Goal: Communication & Community: Answer question/provide support

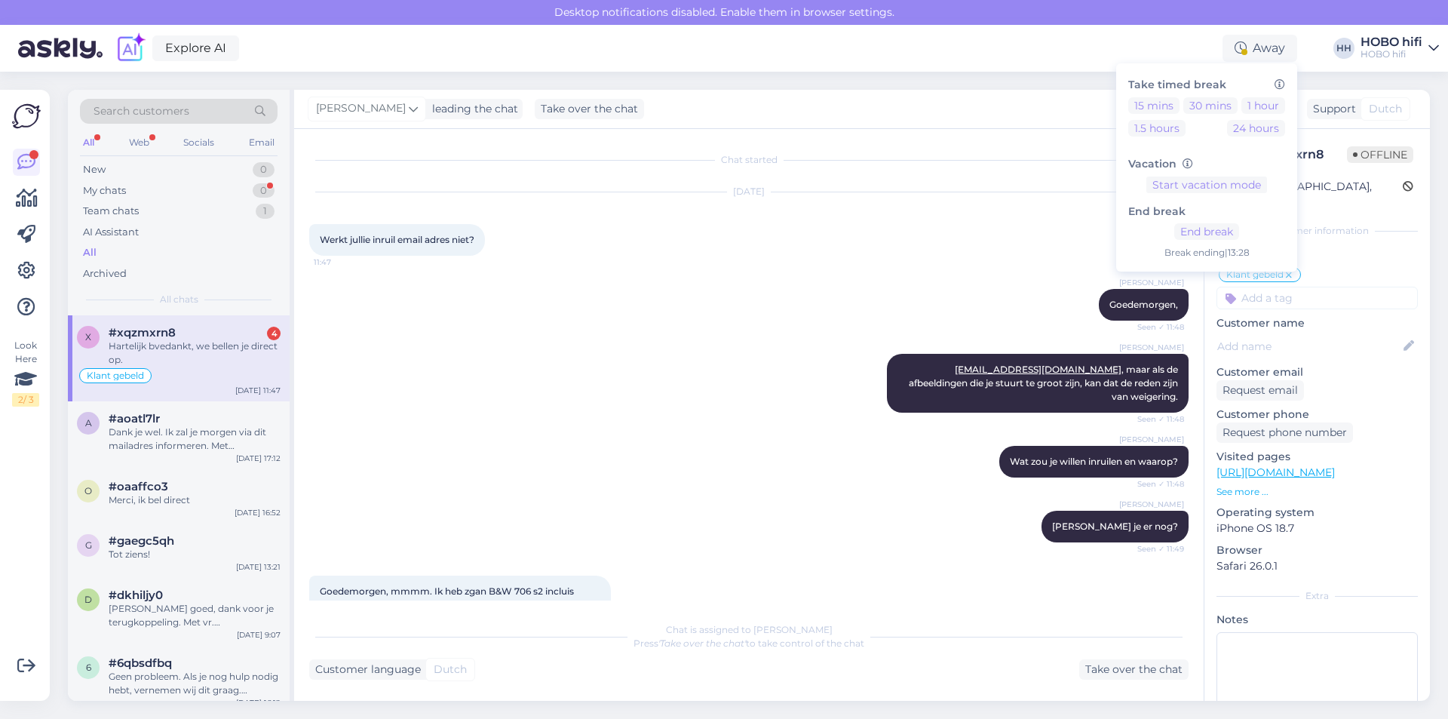
scroll to position [32, 0]
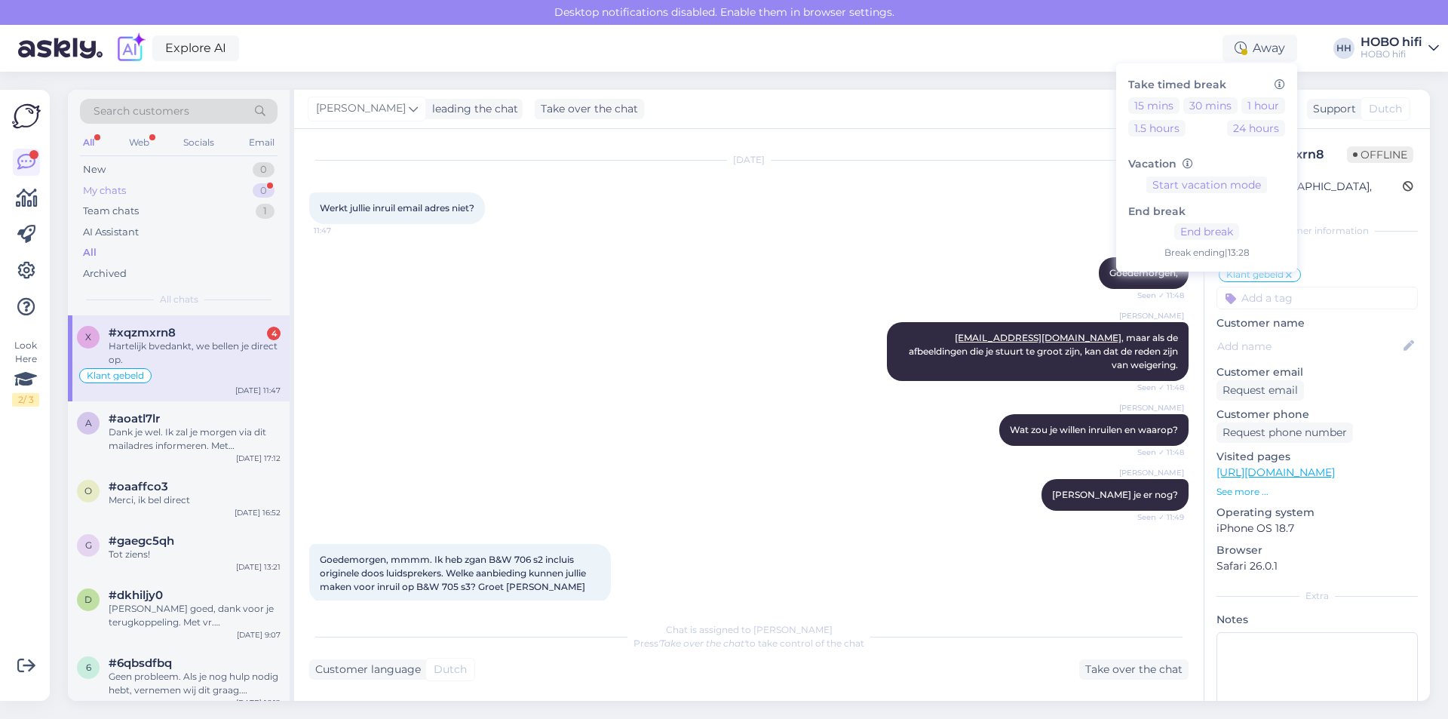
click at [141, 189] on div "My chats 0" at bounding box center [179, 190] width 198 height 21
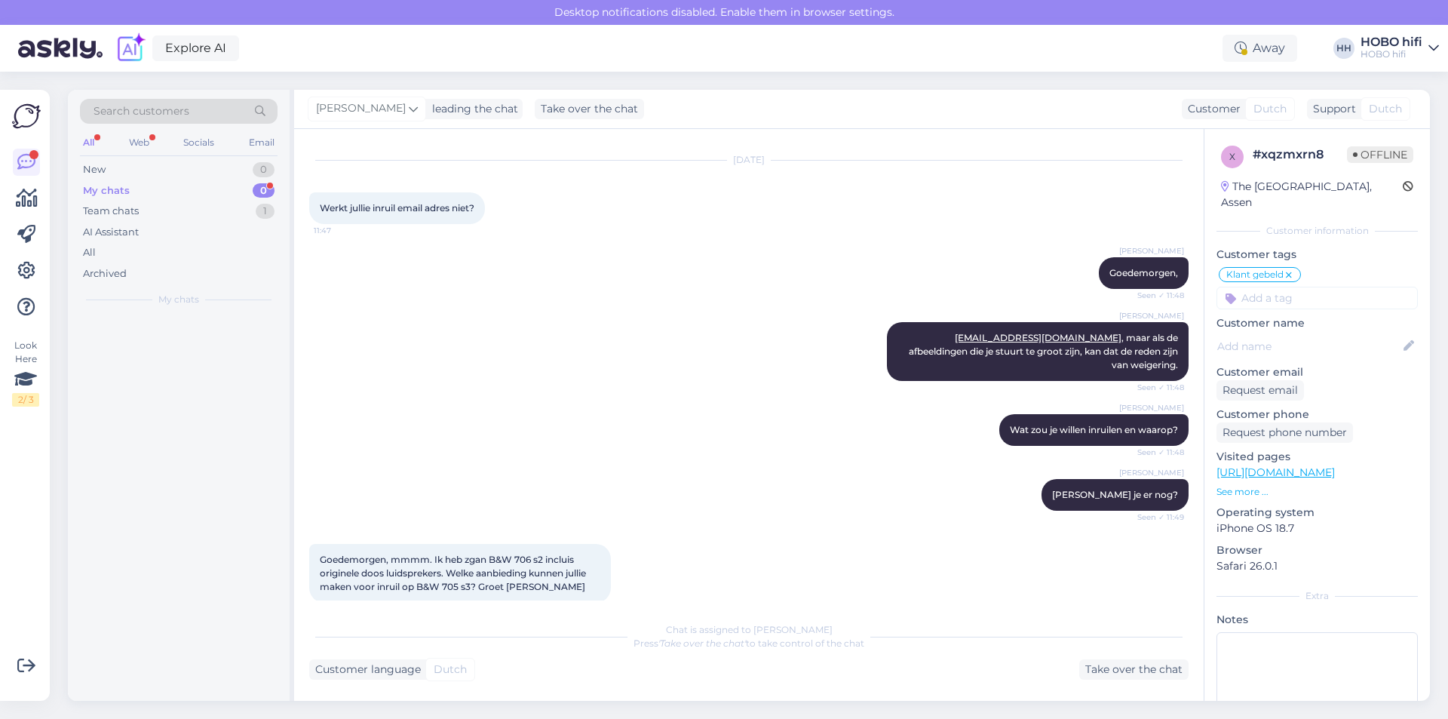
click at [139, 189] on div "My chats 0" at bounding box center [179, 190] width 198 height 21
click at [97, 207] on div "Team chats" at bounding box center [111, 211] width 56 height 15
click at [97, 207] on div "Team chats" at bounding box center [113, 211] width 60 height 15
click at [163, 345] on div "Hartelijk bvedankt, we bellen je direct op." at bounding box center [195, 352] width 172 height 27
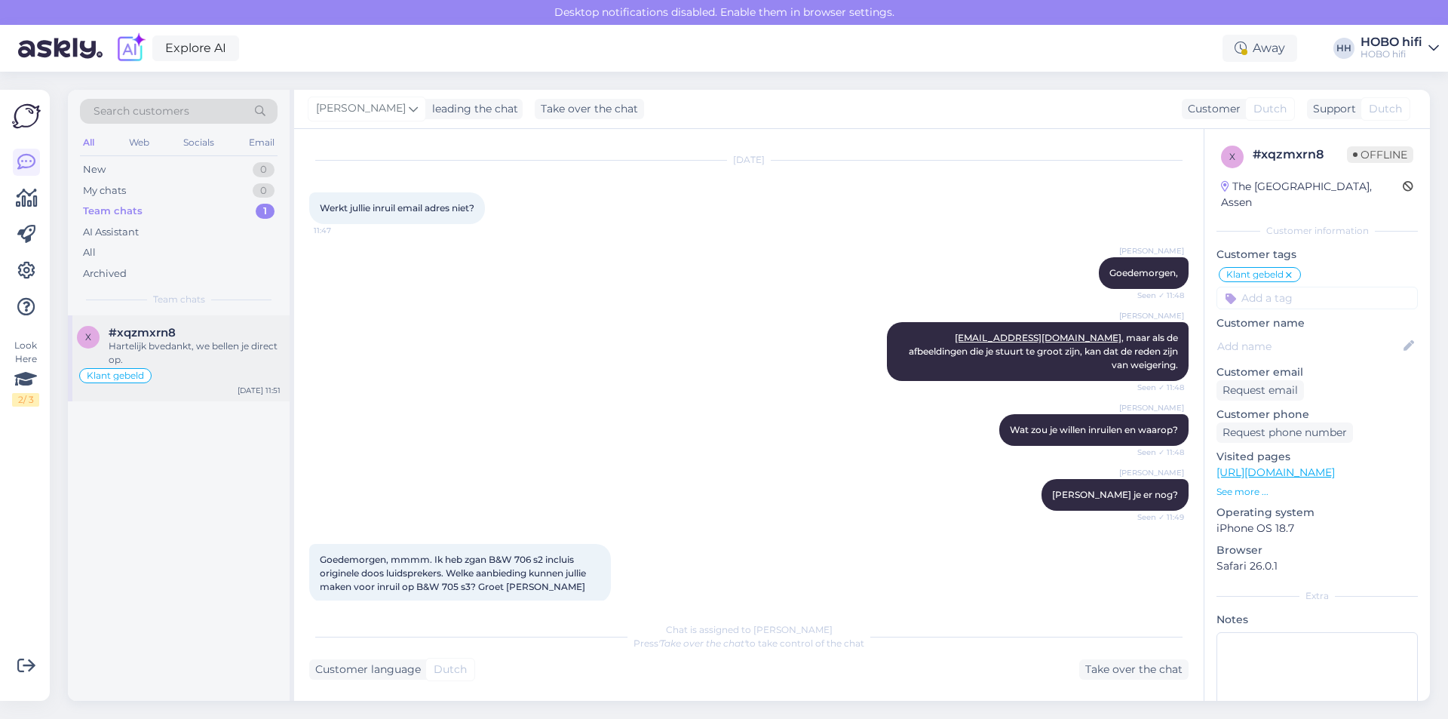
scroll to position [0, 0]
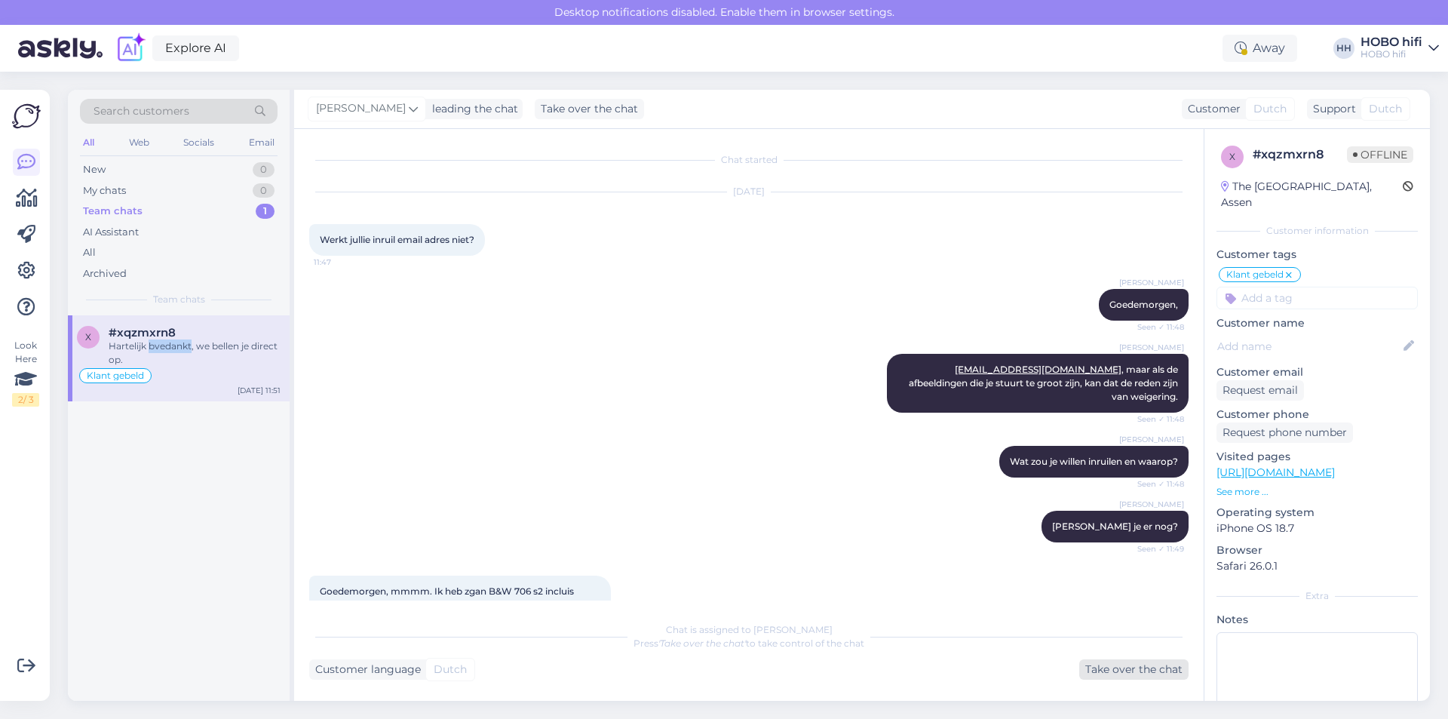
click at [1110, 663] on div "Take over the chat" at bounding box center [1133, 669] width 109 height 20
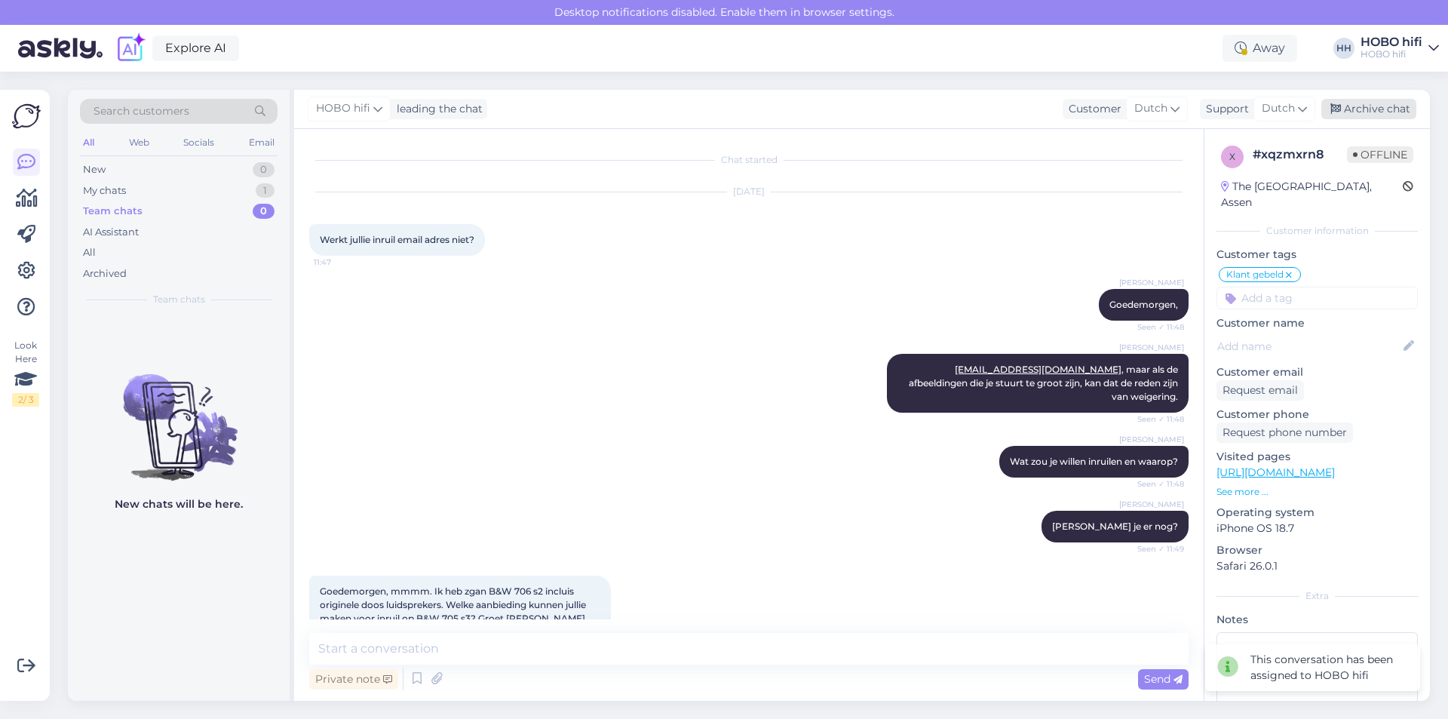
click at [1360, 106] on div "Archive chat" at bounding box center [1368, 109] width 95 height 20
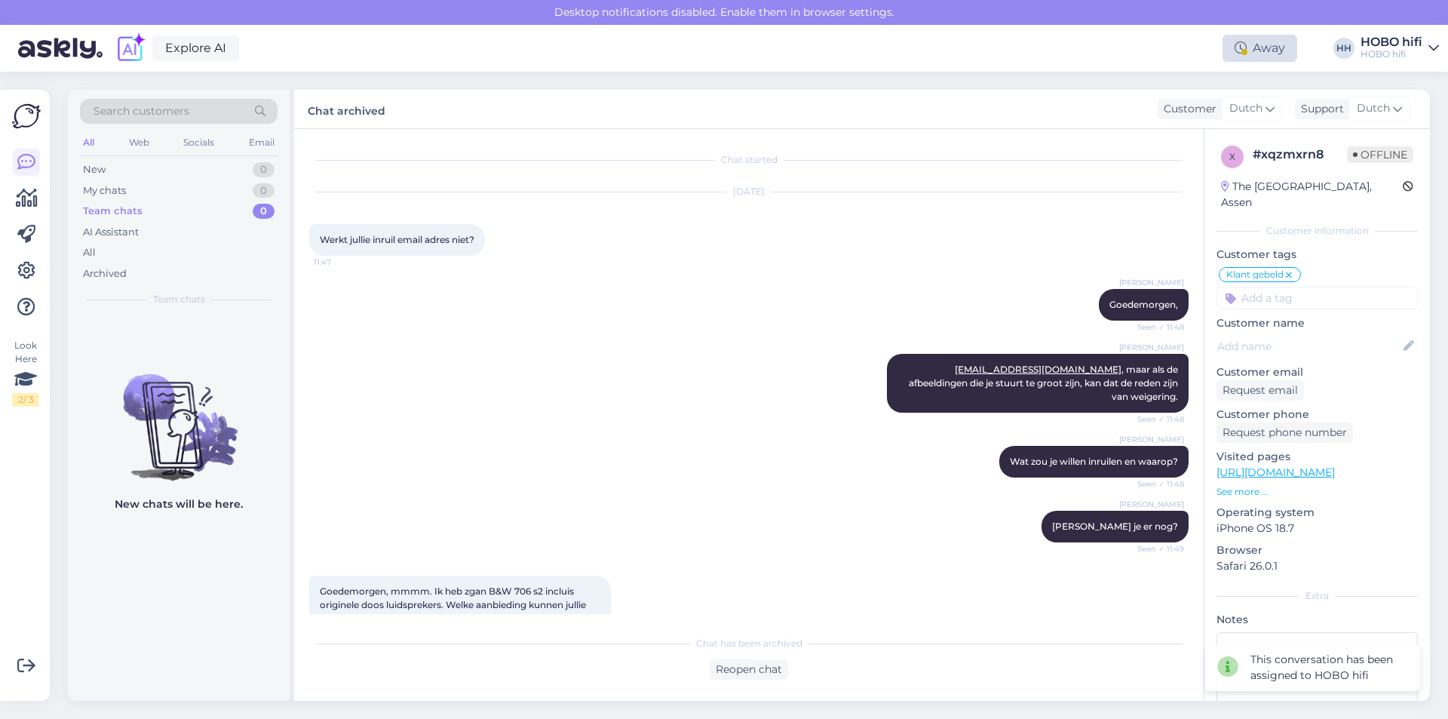
click at [1248, 54] on div "Away" at bounding box center [1259, 48] width 75 height 27
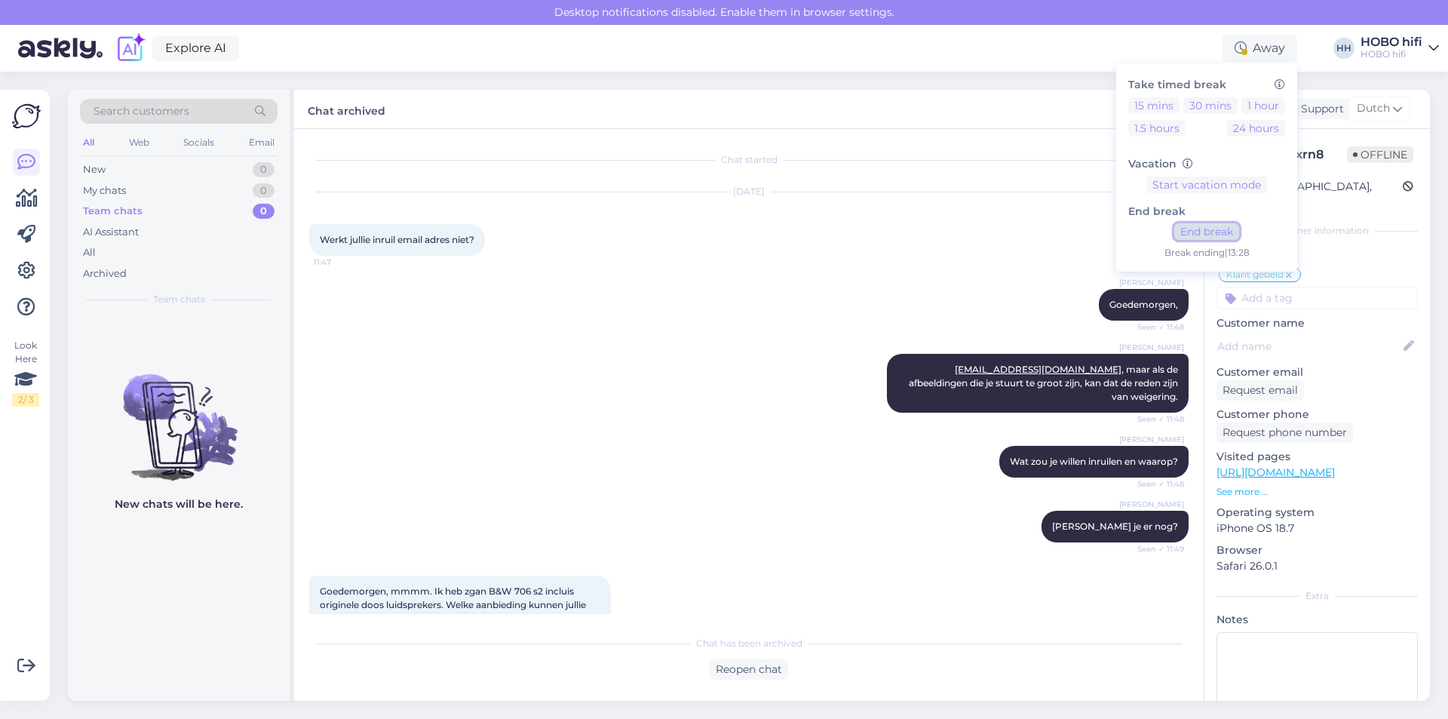
drag, startPoint x: 1228, startPoint y: 225, endPoint x: 1117, endPoint y: 242, distance: 112.9
click at [1227, 225] on button "End break" at bounding box center [1206, 231] width 65 height 17
click at [100, 170] on div "New" at bounding box center [94, 169] width 23 height 15
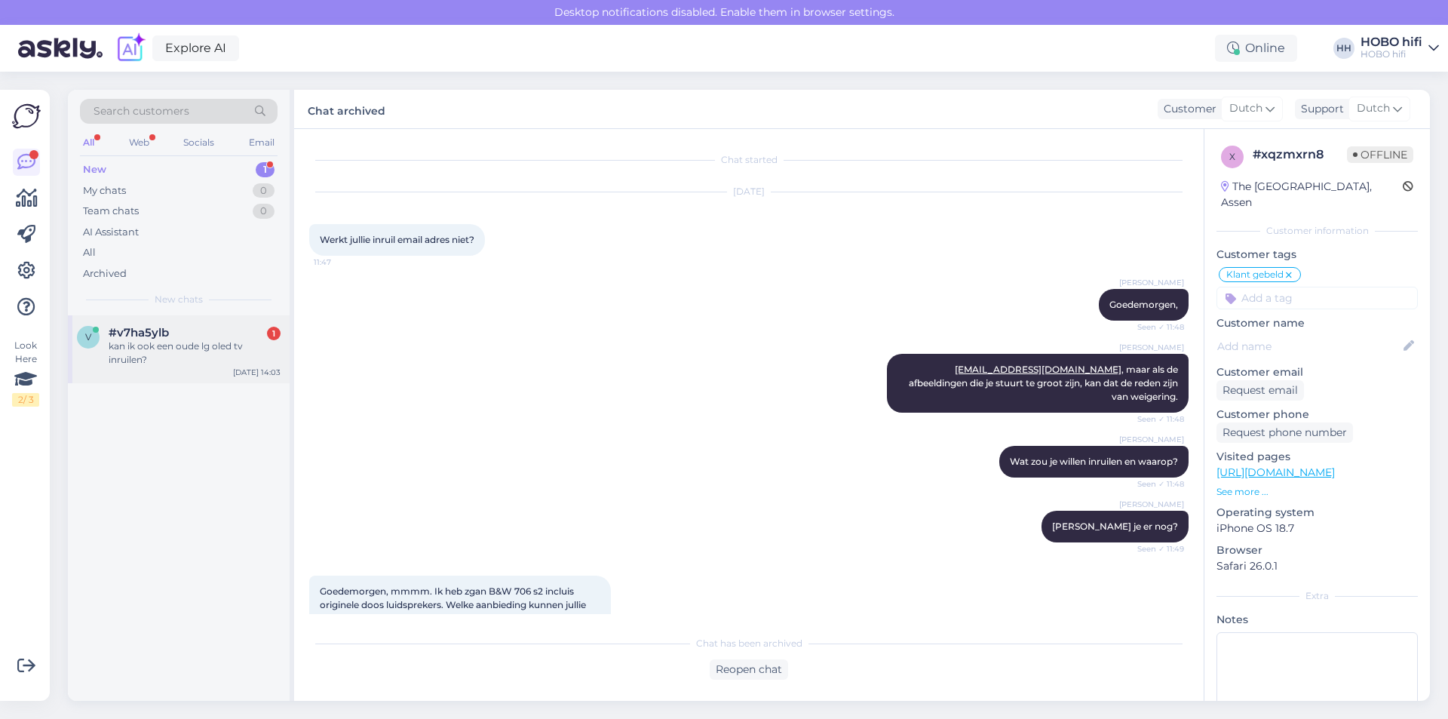
click at [155, 350] on div "kan ik ook een oude lg oled tv inruilen?" at bounding box center [195, 352] width 172 height 27
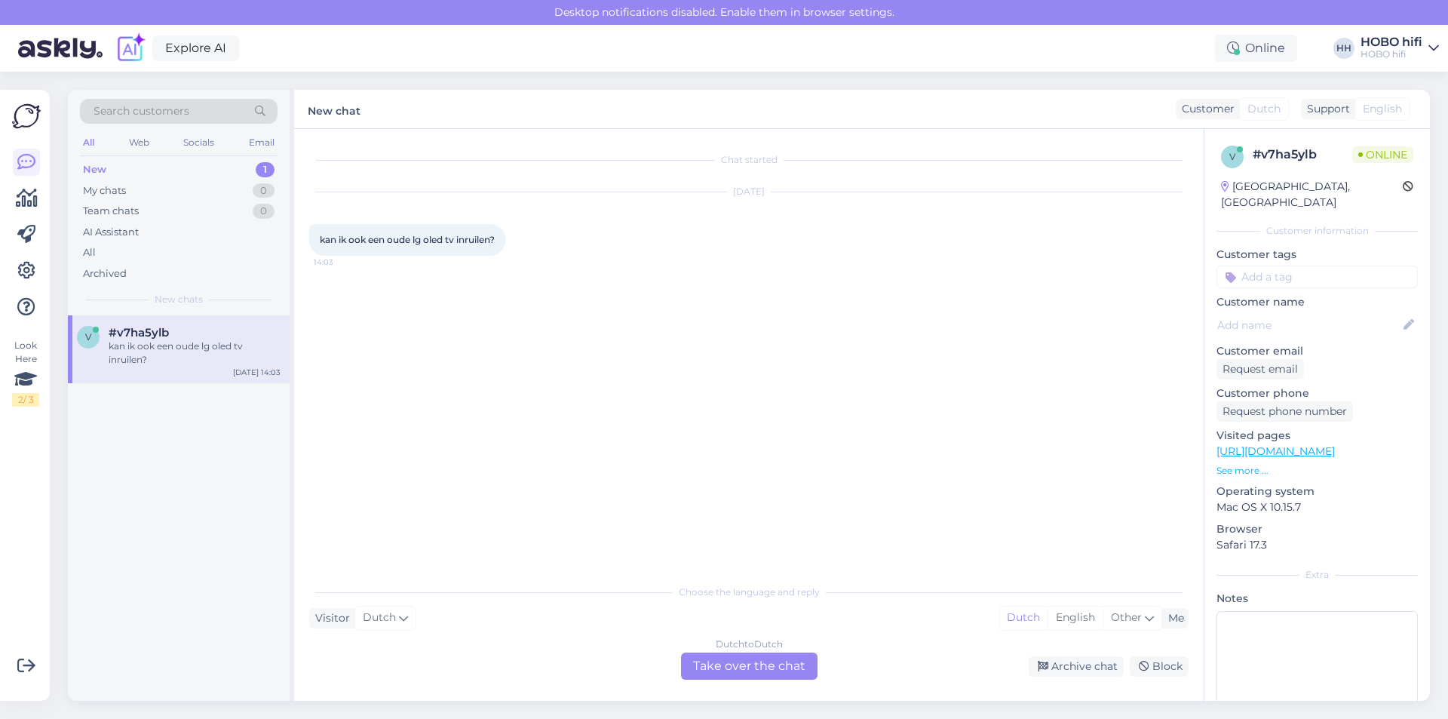
click at [731, 666] on div "Dutch to Dutch Take over the chat" at bounding box center [749, 665] width 136 height 27
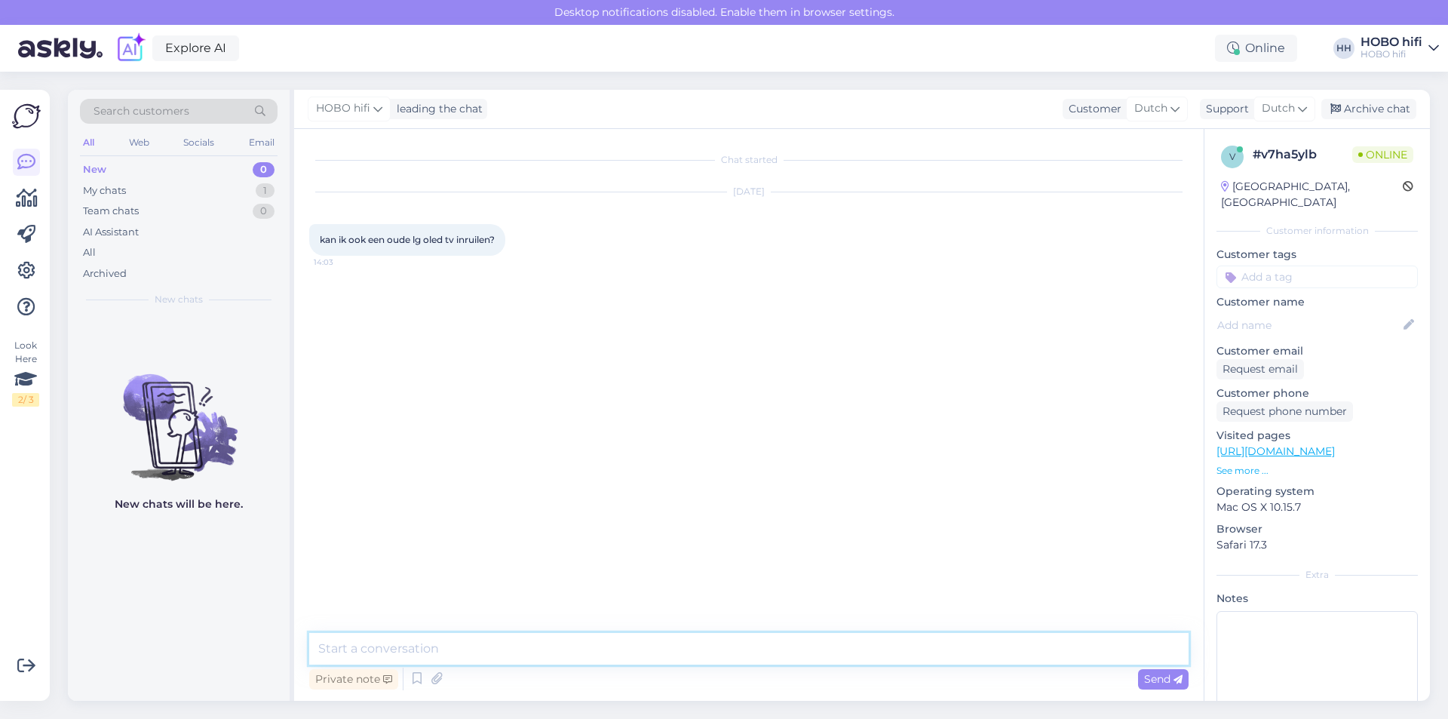
click at [482, 645] on textarea at bounding box center [748, 649] width 879 height 32
type textarea "Goedemiddag, welk model LG Oled heb je en op welke tv zou je deze willen inruil…"
click at [1154, 673] on span "Send" at bounding box center [1163, 679] width 38 height 14
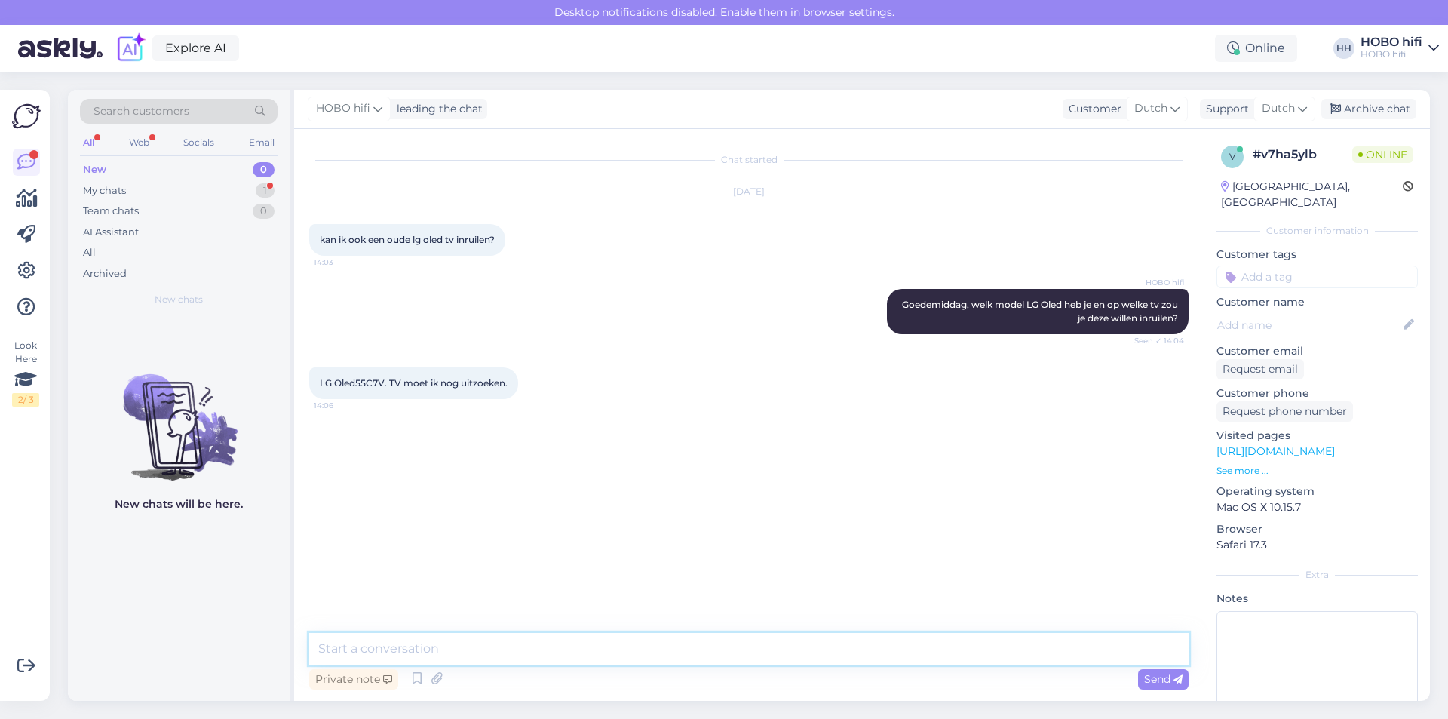
click at [448, 645] on textarea at bounding box center [748, 649] width 879 height 32
click at [464, 657] on textarea at bounding box center [748, 649] width 879 height 32
click at [491, 648] on textarea at bounding box center [748, 649] width 879 height 32
type textarea "Bedankt voor je antwoord. De inruilmogelijkheid zal afhankelijk zijn van de de …"
click at [1170, 676] on span "Send" at bounding box center [1163, 679] width 38 height 14
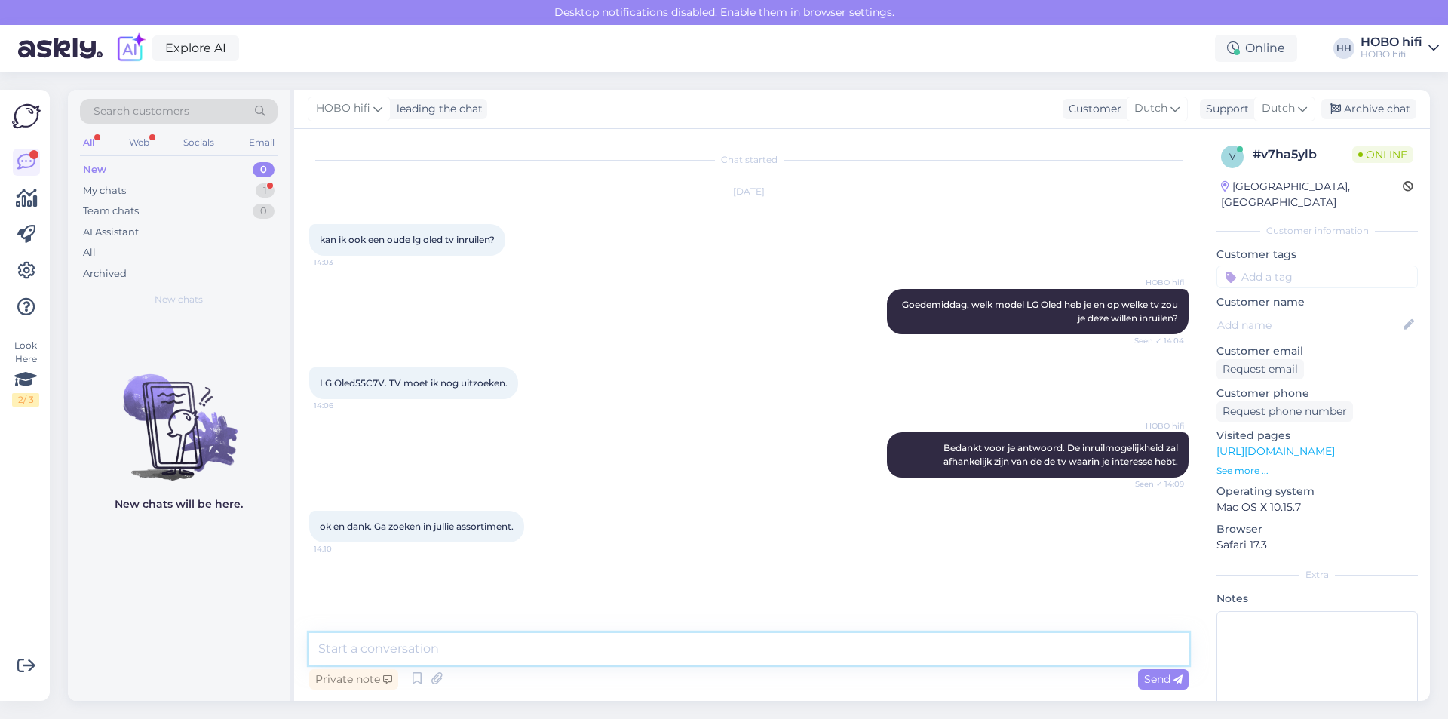
click at [440, 650] on textarea at bounding box center [748, 649] width 879 height 32
type textarea "Graag gedaan. Als we je kunne helpen hoor ik het graag. Vriendelijke groet, Tea…"
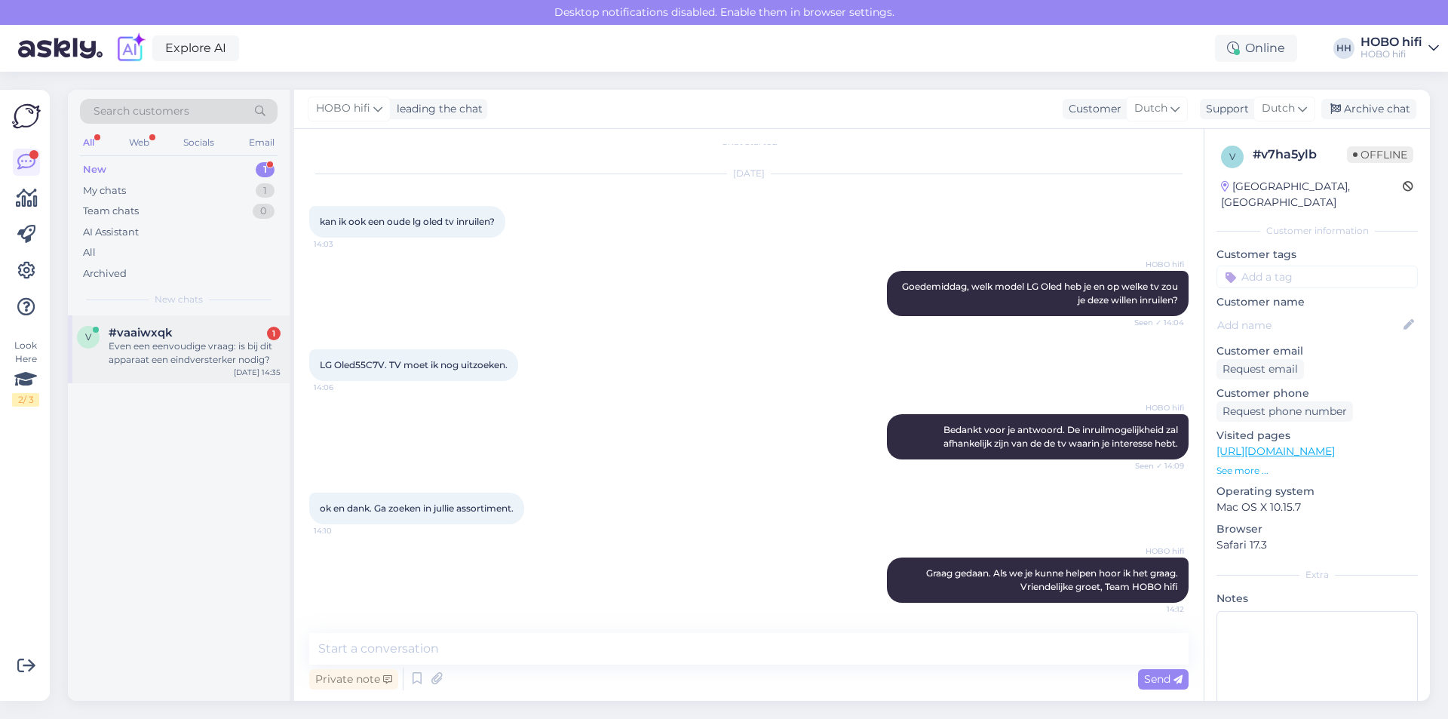
click at [243, 357] on div "Even een eenvoudige vraag: is bij dit apparaat een eindversterker nodig?" at bounding box center [195, 352] width 172 height 27
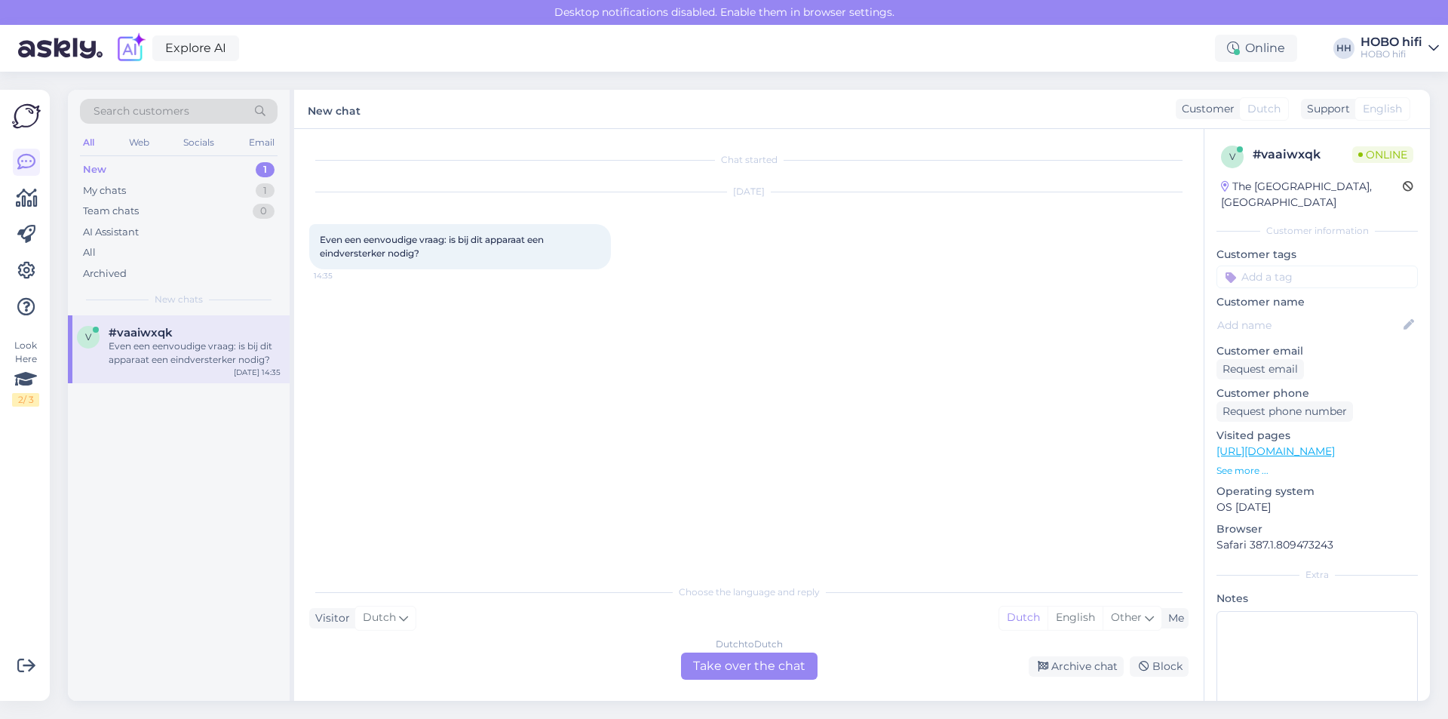
click at [1221, 444] on link "[URL][DOMAIN_NAME]" at bounding box center [1275, 451] width 118 height 14
click at [758, 670] on div "Dutch to Dutch Take over the chat" at bounding box center [749, 665] width 136 height 27
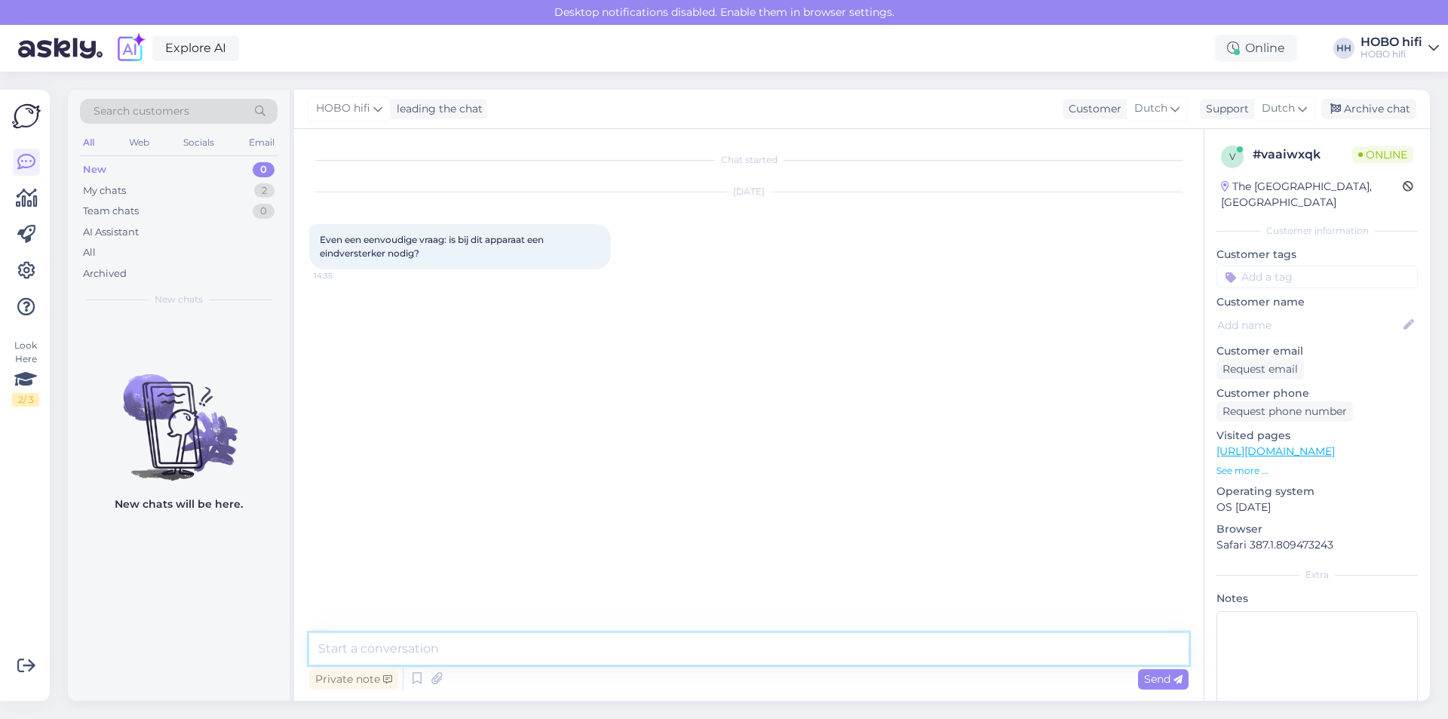
click at [469, 653] on textarea at bounding box center [748, 649] width 879 height 32
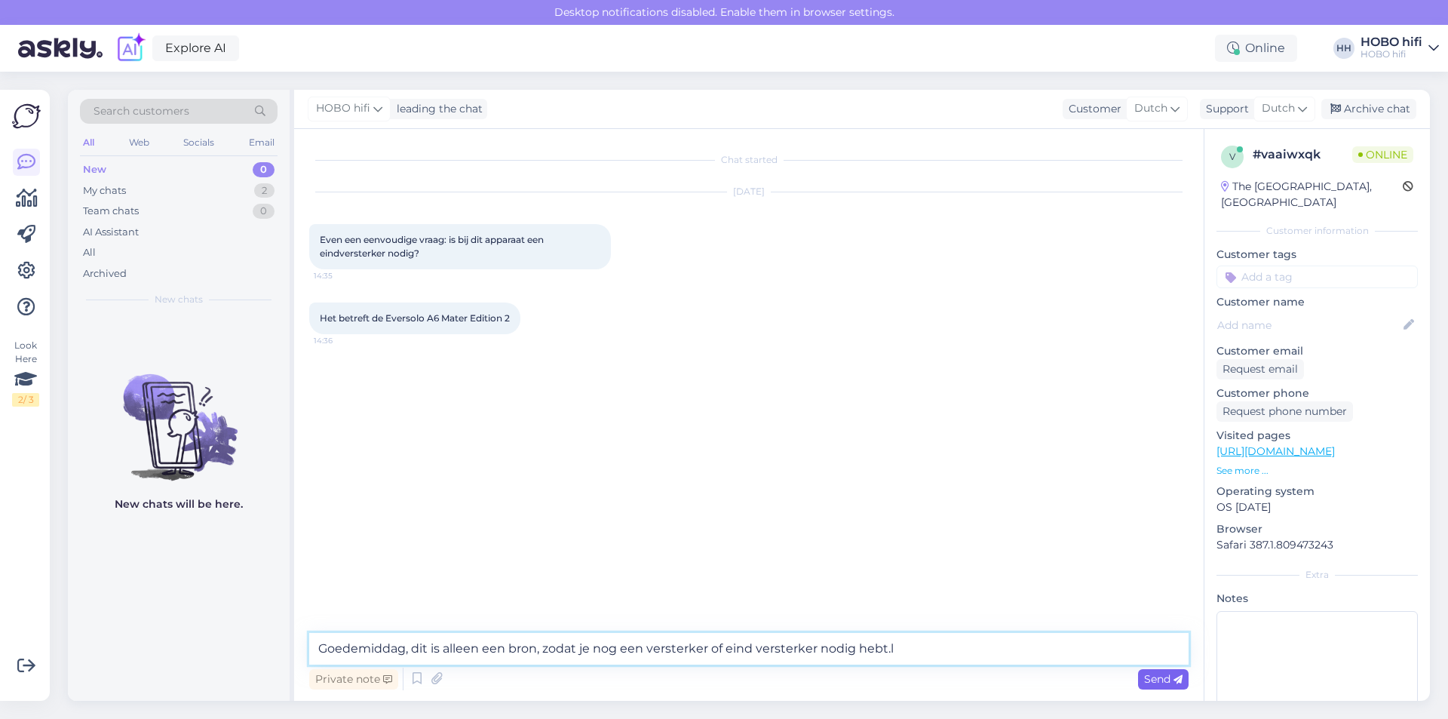
type textarea "Goedemiddag, dit is alleen een bron, zodat je nog een versterker of eind verste…"
click at [1166, 678] on span "Send" at bounding box center [1163, 679] width 38 height 14
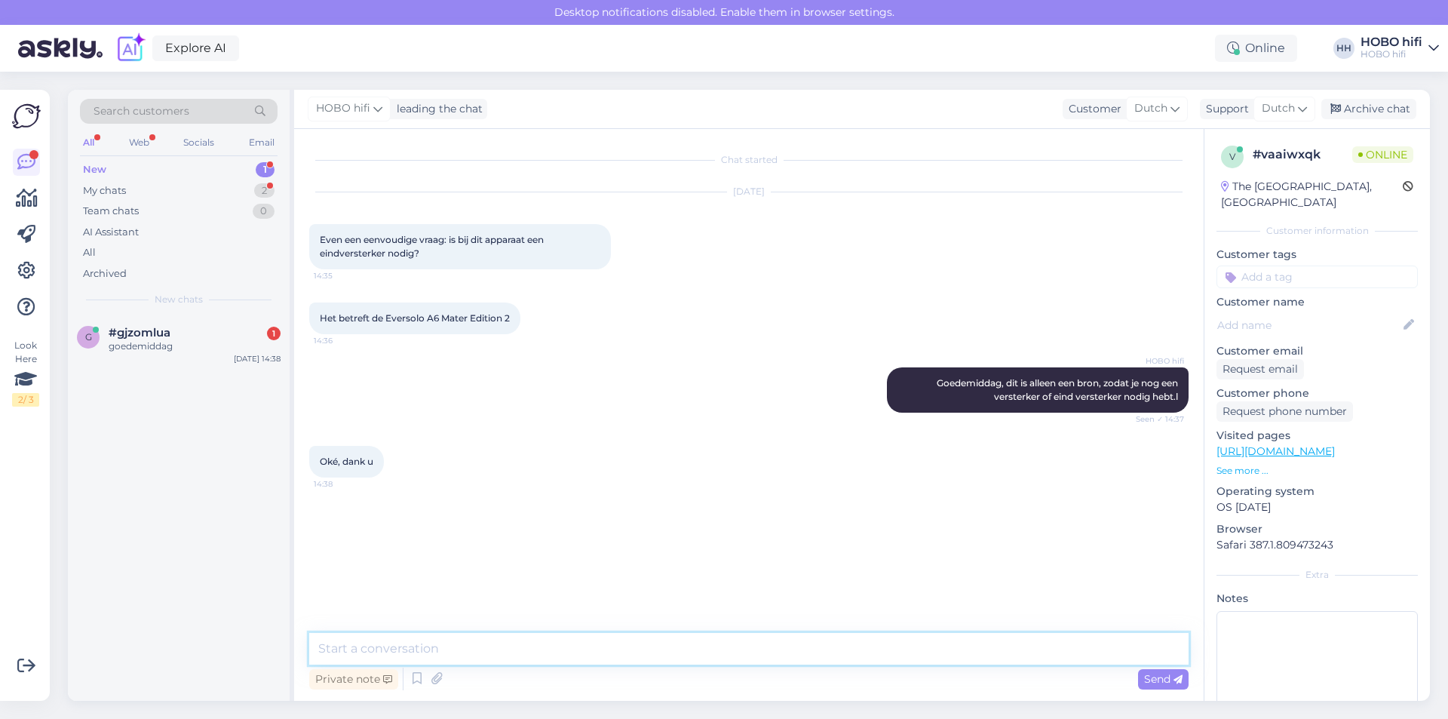
click at [518, 646] on textarea at bounding box center [748, 649] width 879 height 32
type textarea "Graag gedaan en nog een fijne dag!"
click at [1175, 673] on span "Send" at bounding box center [1163, 679] width 38 height 14
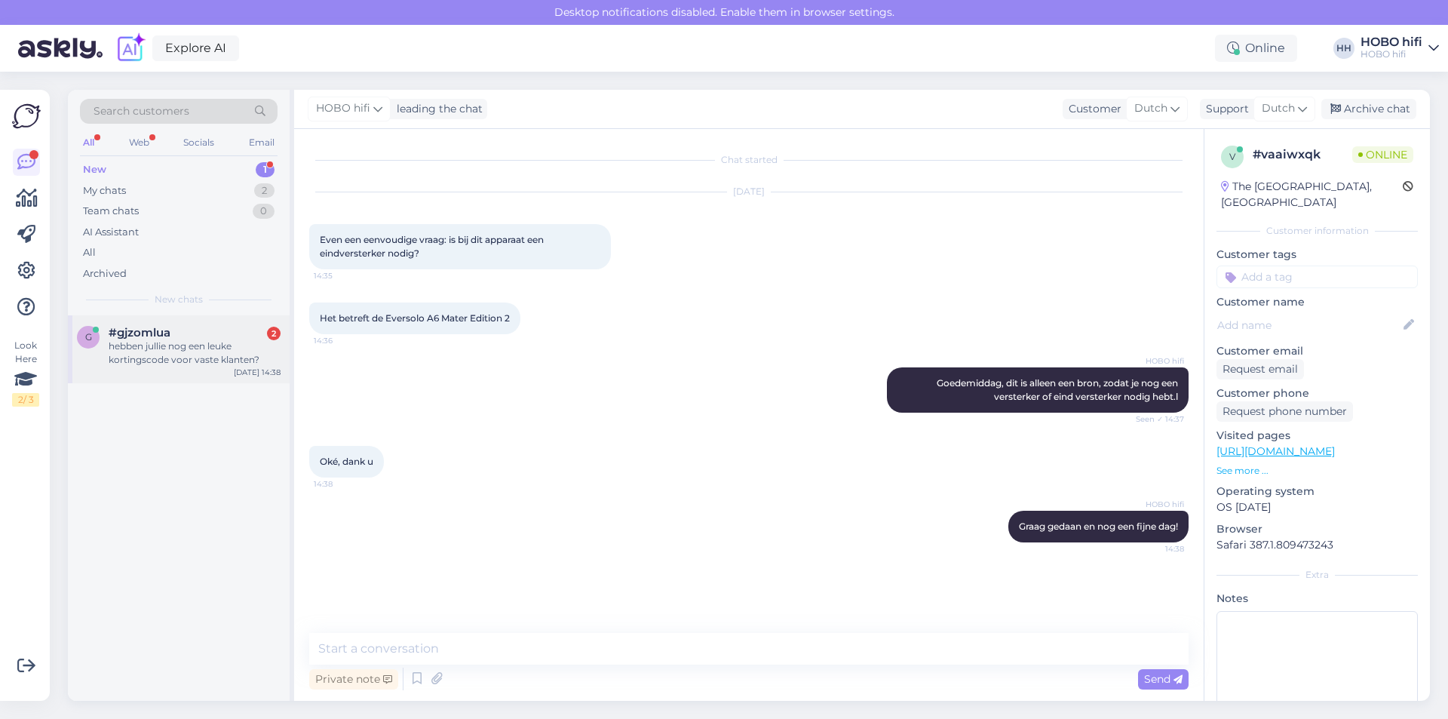
click at [196, 358] on div "hebben jullie nog een leuke kortingscode voor vaste klanten?" at bounding box center [195, 352] width 172 height 27
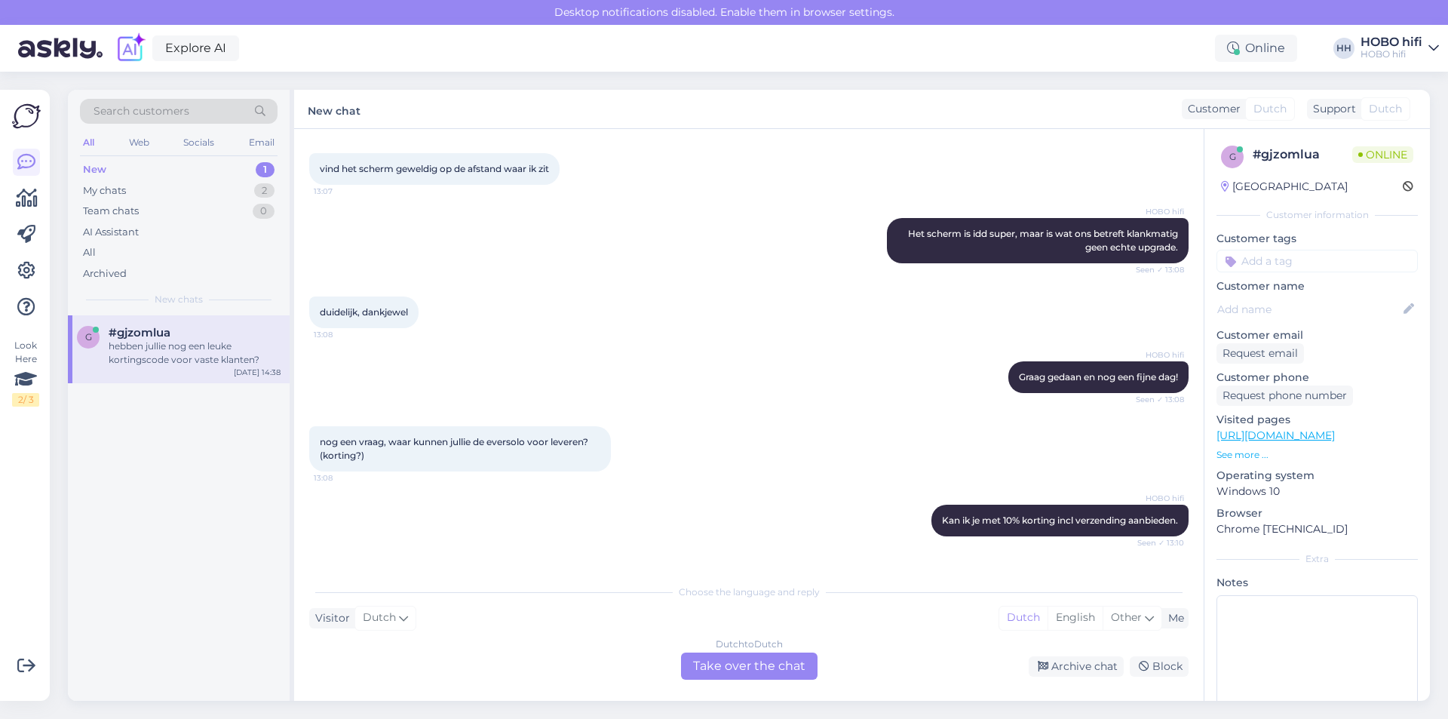
scroll to position [809, 0]
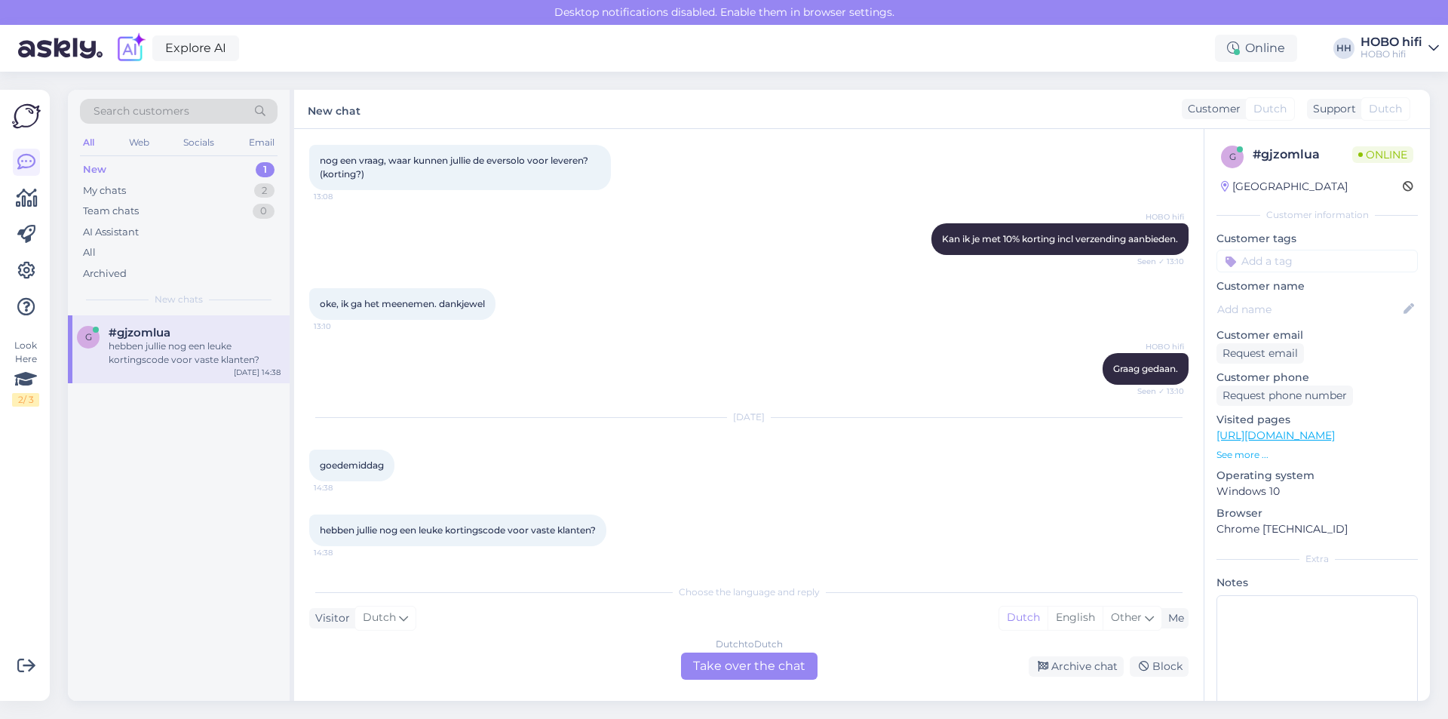
click at [772, 664] on div "Dutch to Dutch Take over the chat" at bounding box center [749, 665] width 136 height 27
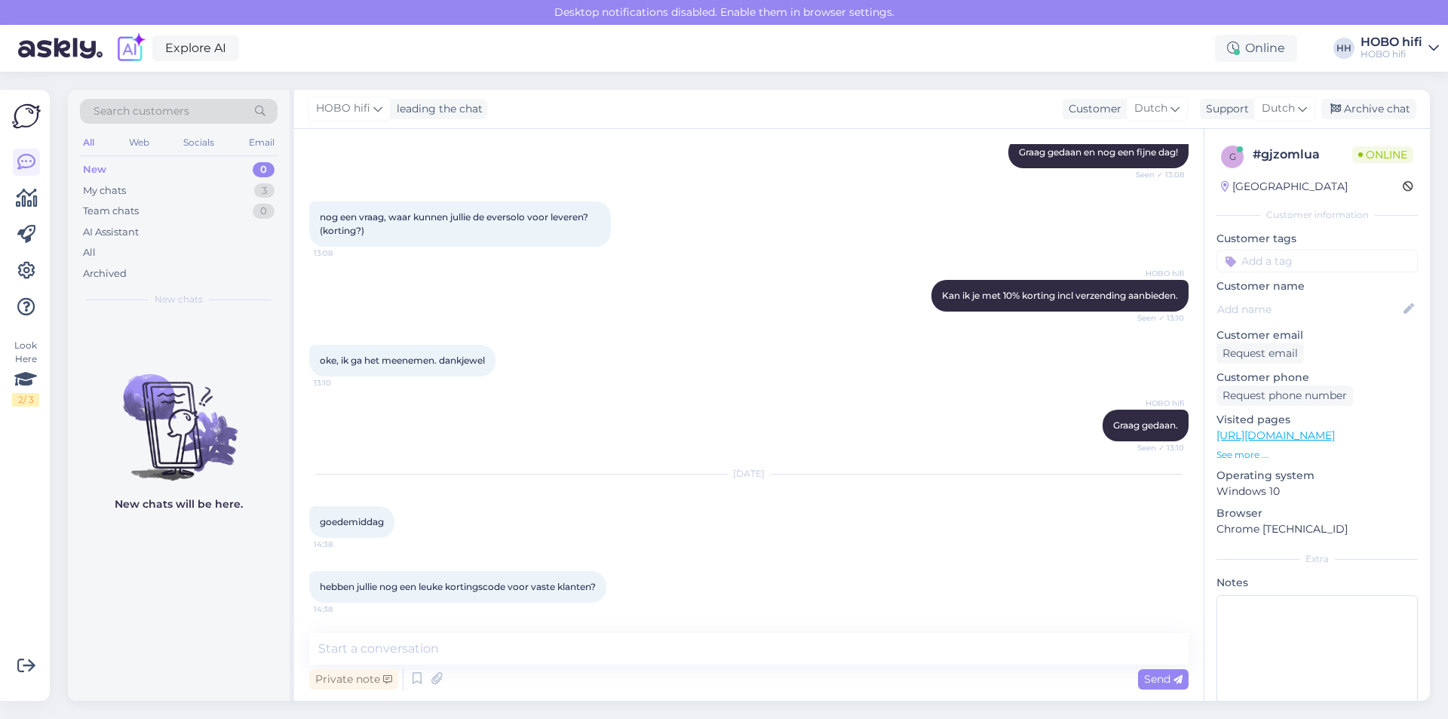
scroll to position [752, 0]
click at [462, 653] on textarea at bounding box center [748, 649] width 879 height 32
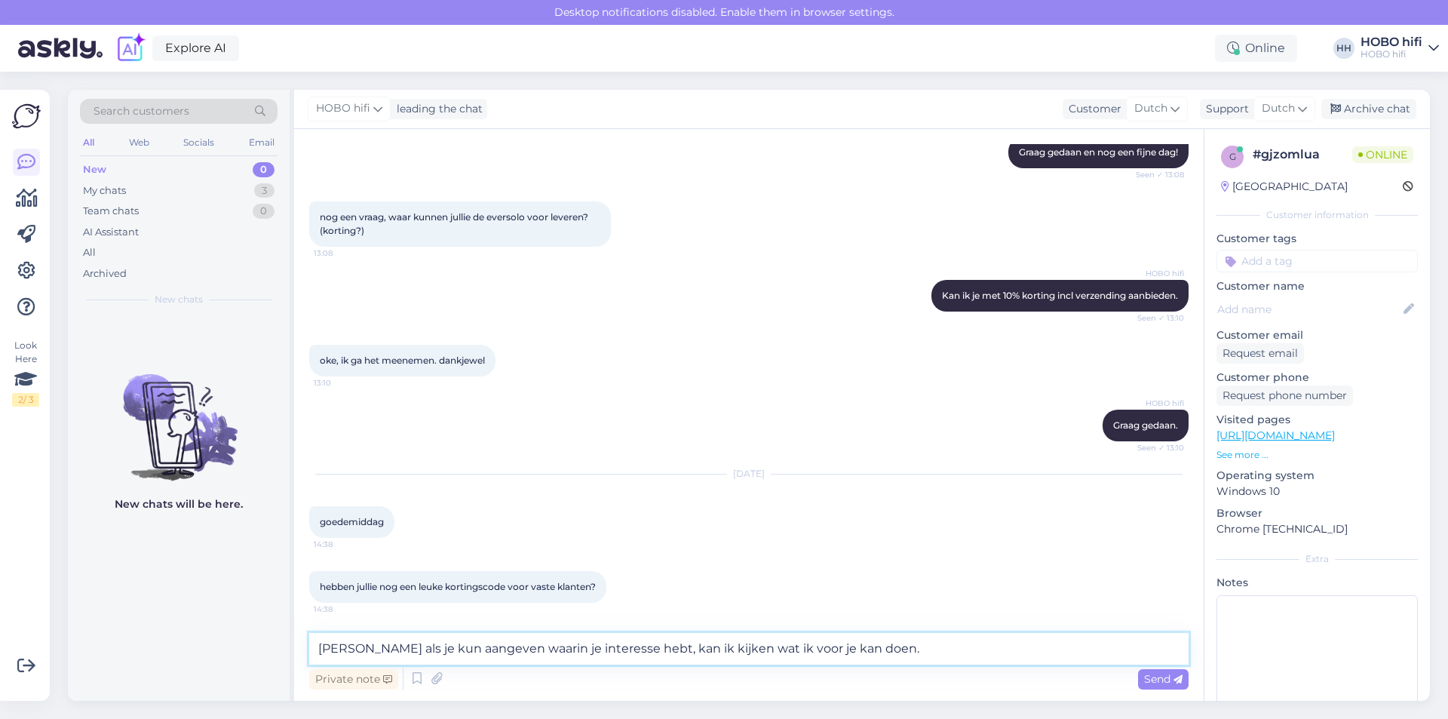
click at [466, 648] on textarea "[PERSON_NAME] als je kun aangeven waarin je interesse hebt, kan ik kijken wat i…" at bounding box center [748, 649] width 879 height 32
type textarea "[PERSON_NAME] als je kunt aangeven waarin je interesse hebt, kan ik kijken wat …"
click at [1141, 679] on div "Send" at bounding box center [1163, 679] width 51 height 20
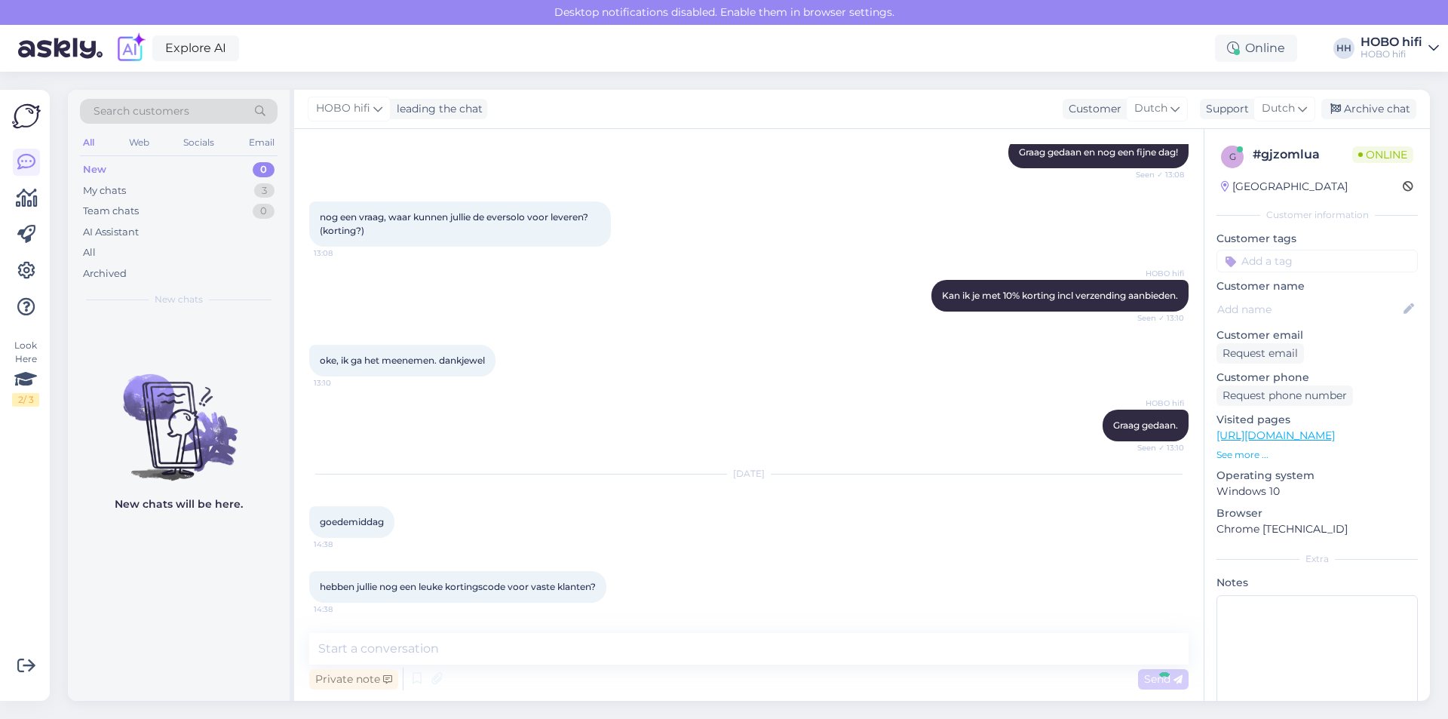
scroll to position [831, 0]
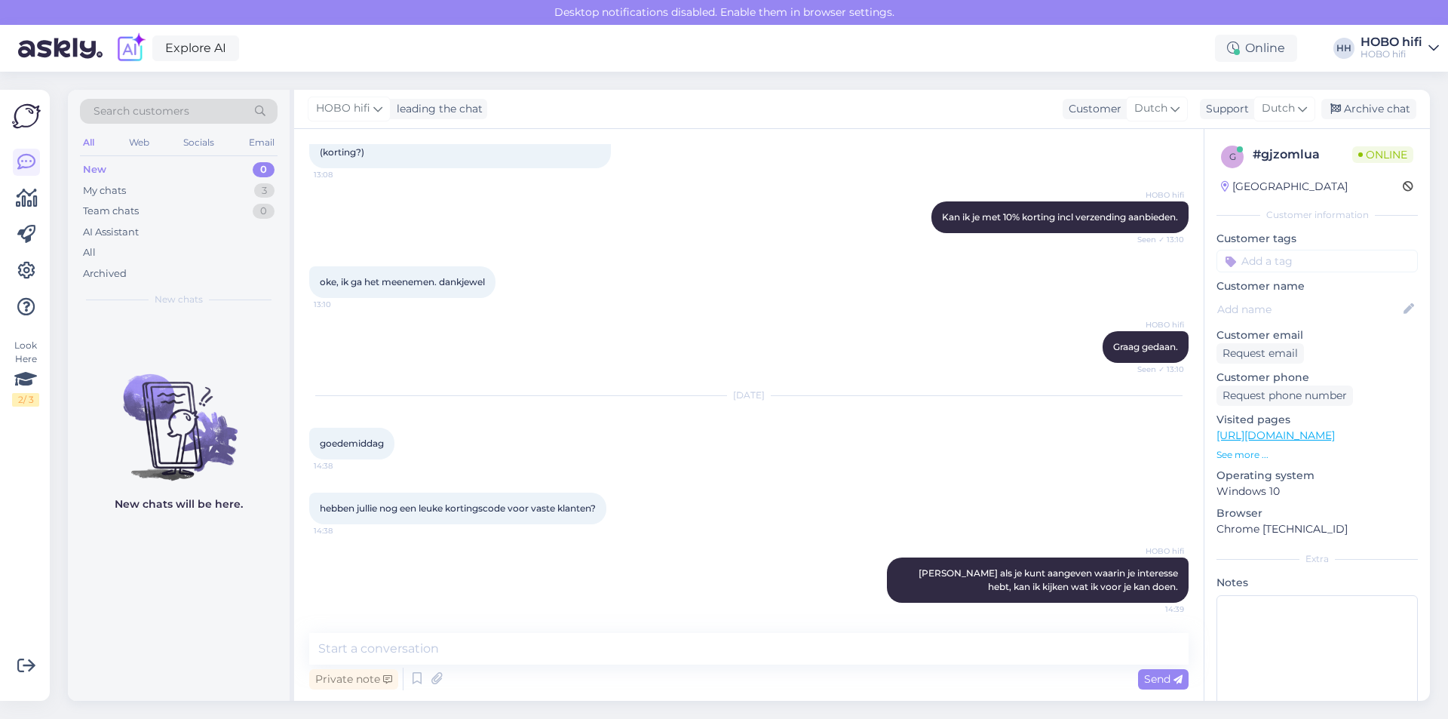
click at [1265, 435] on link "[URL][DOMAIN_NAME]" at bounding box center [1275, 435] width 118 height 14
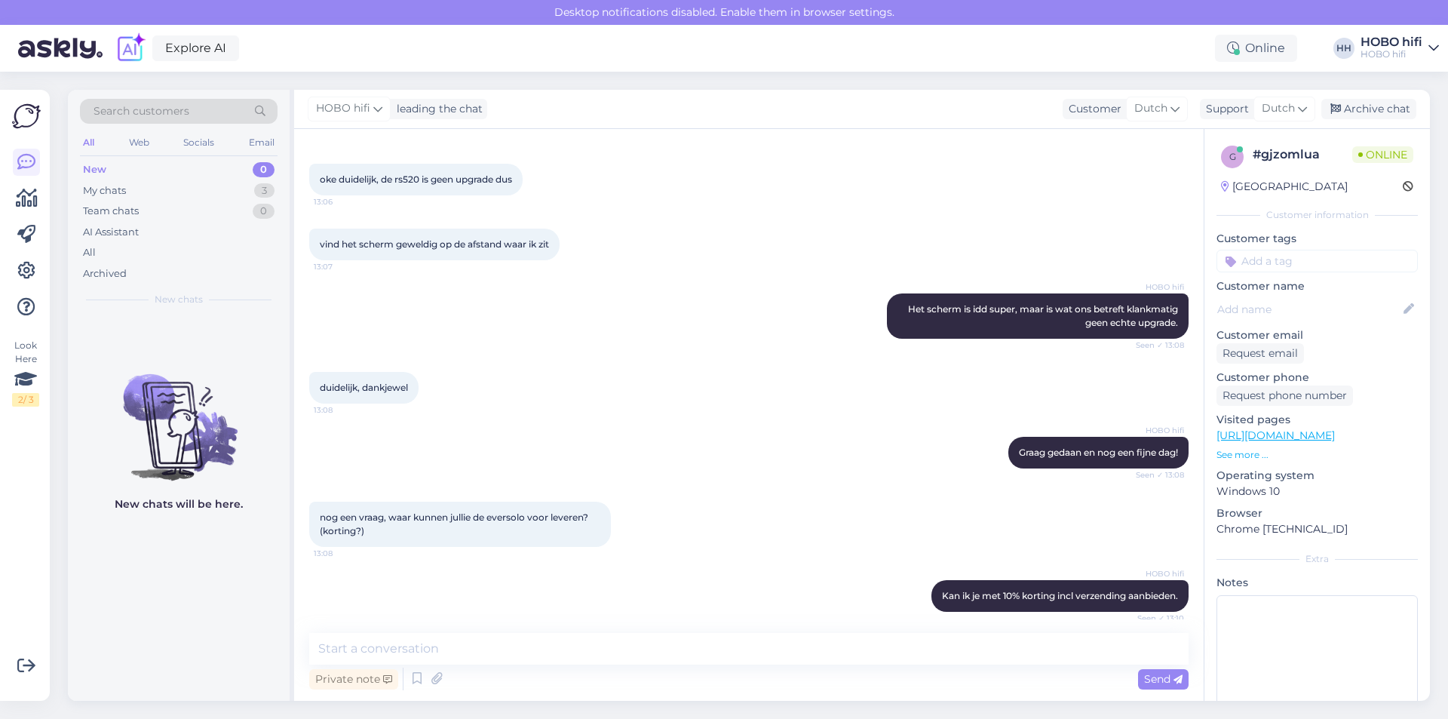
scroll to position [909, 0]
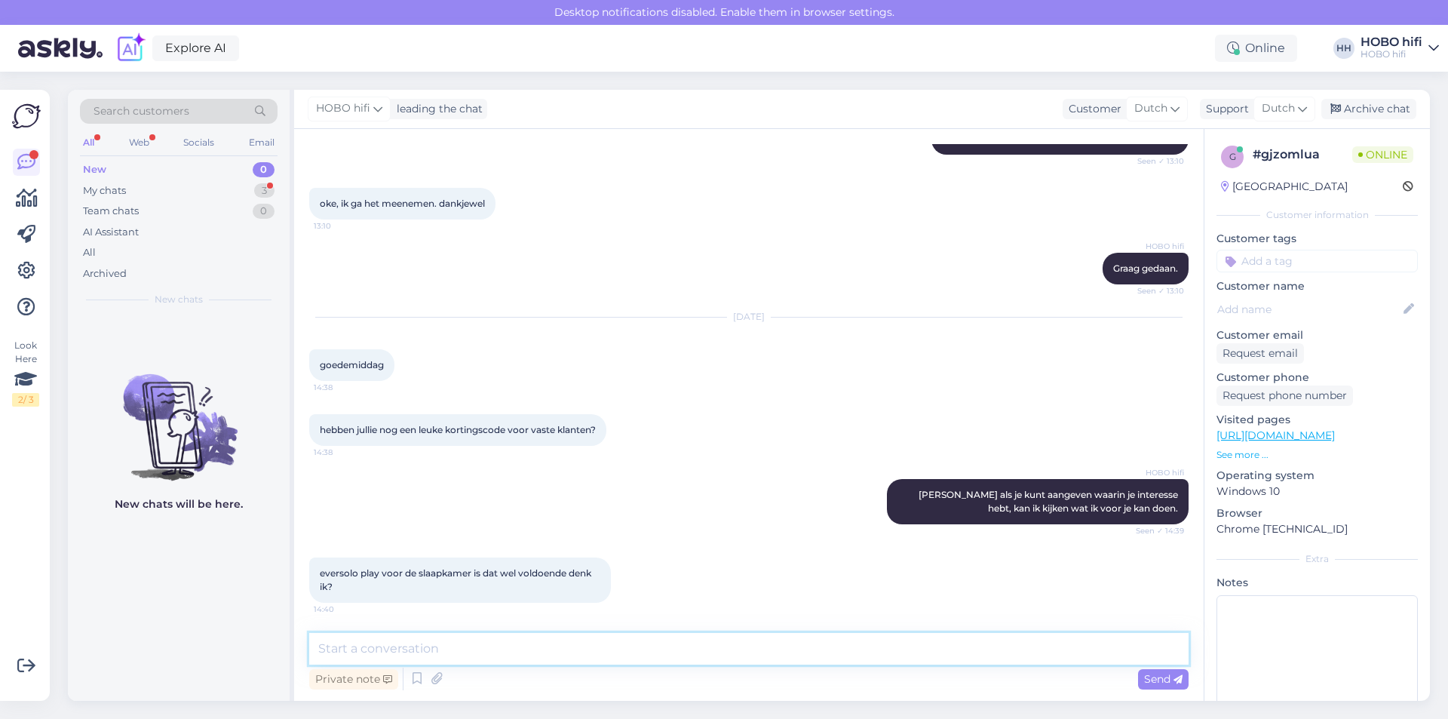
click at [480, 649] on textarea at bounding box center [748, 649] width 879 height 32
click at [403, 648] on textarea "Is idd normaalgesproken voldoende voor een slaapkamer." at bounding box center [748, 649] width 879 height 32
type textarea "Is idd normaal gesproken voldoende voor een slaapkamer."
click at [1154, 677] on span "Send" at bounding box center [1163, 679] width 38 height 14
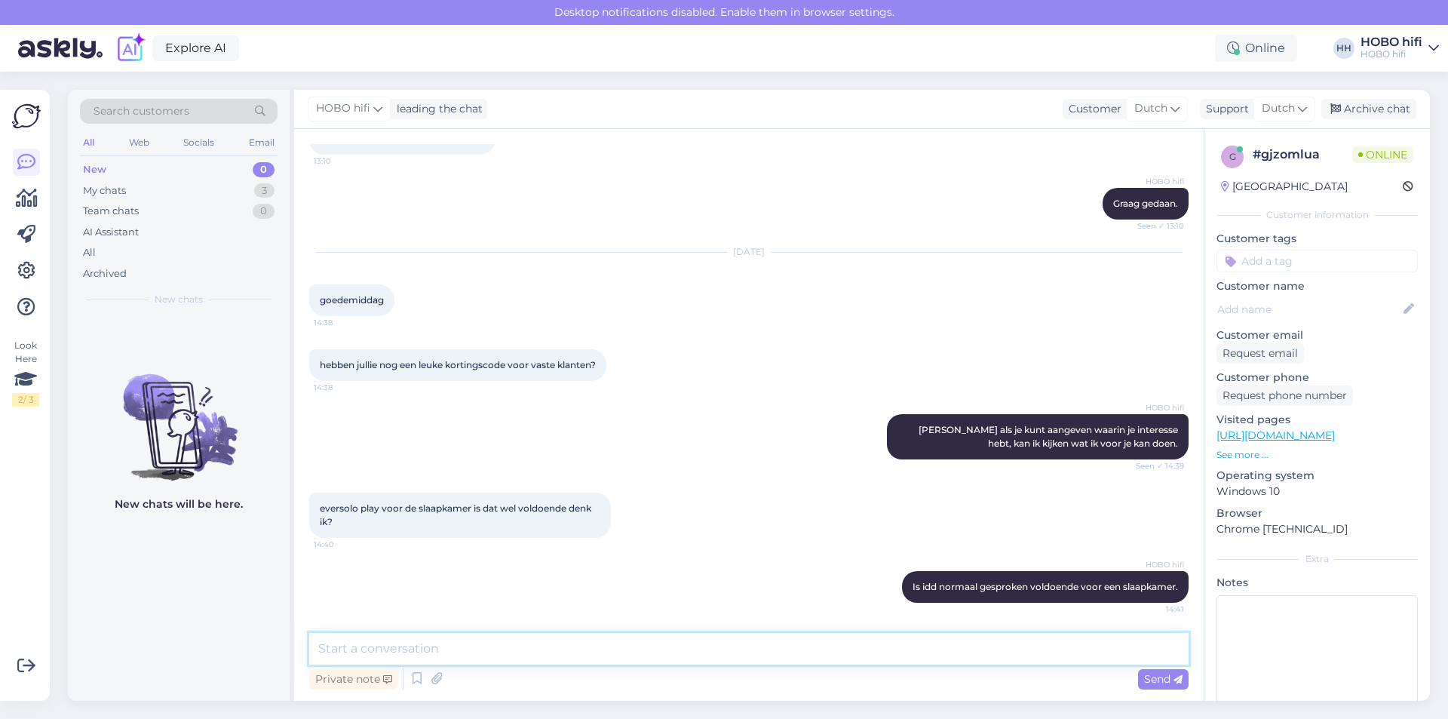
click at [421, 652] on textarea at bounding box center [748, 649] width 879 height 32
type textarea "Ik kan je de Play aanbieden voor 649 euro incl verzending."
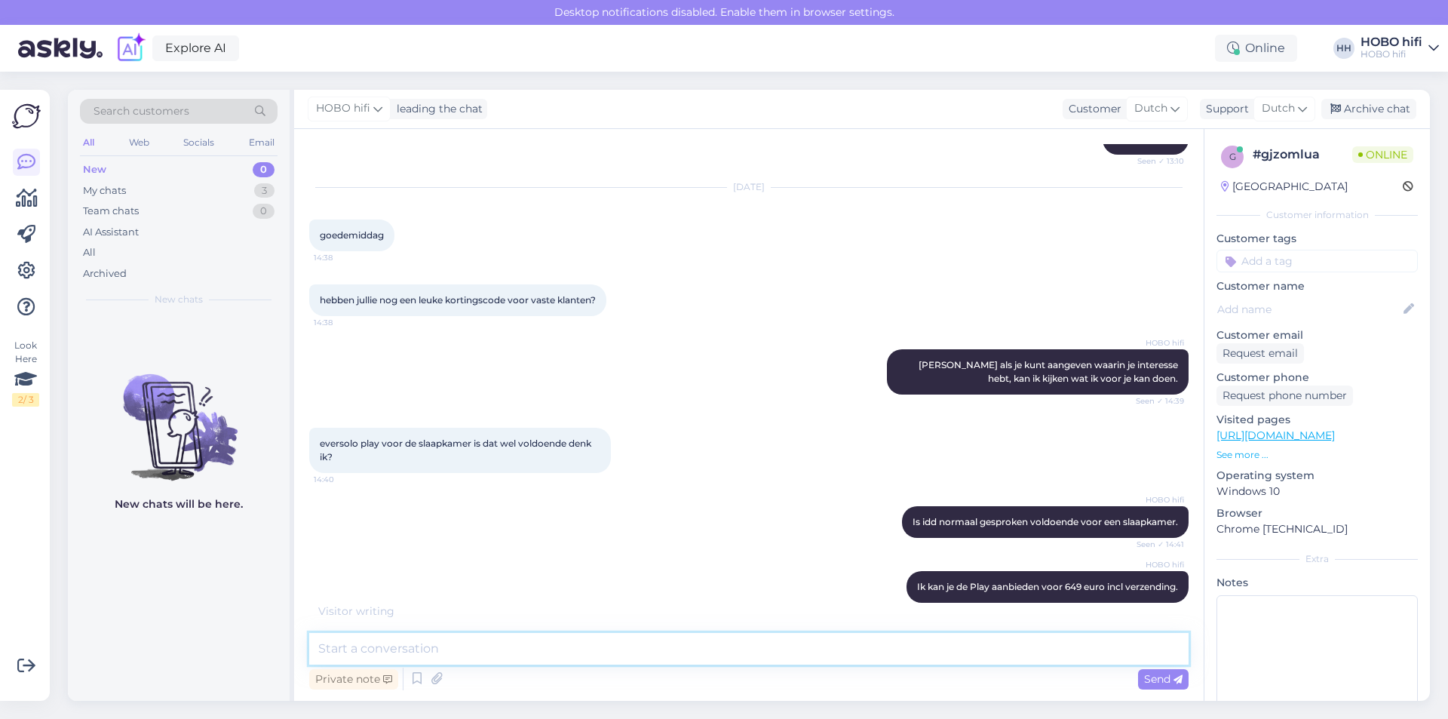
scroll to position [1104, 0]
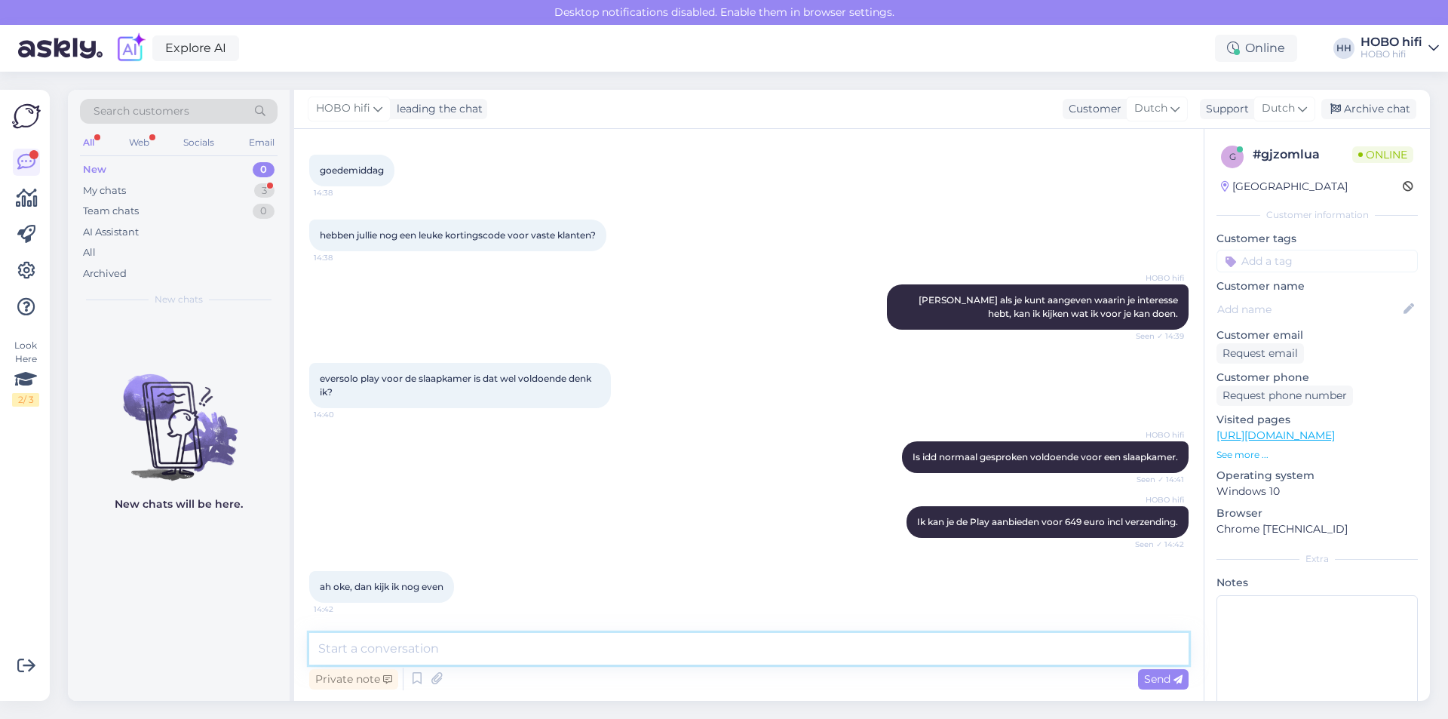
click at [416, 645] on textarea at bounding box center [748, 649] width 879 height 32
type textarea "Prima, mocht je willen bestellen, neem dan gerust contact met ons op. Vriendeli…"
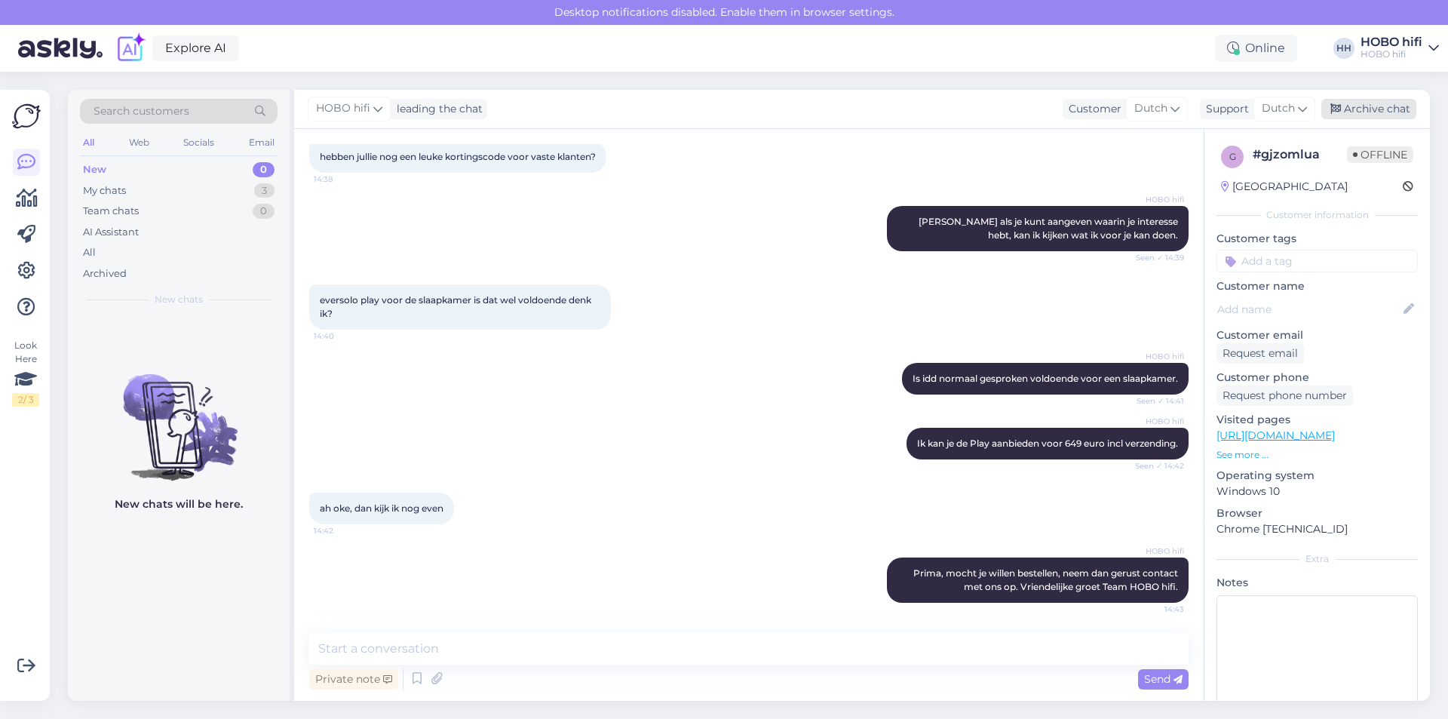
click at [1361, 106] on div "Archive chat" at bounding box center [1368, 109] width 95 height 20
